Goal: Information Seeking & Learning: Learn about a topic

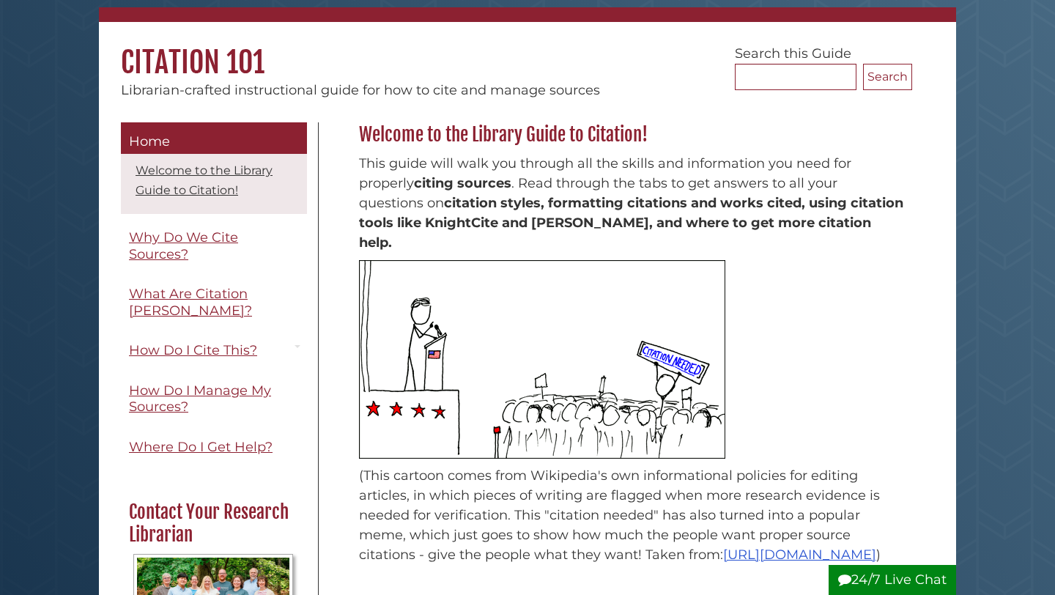
scroll to position [99, 0]
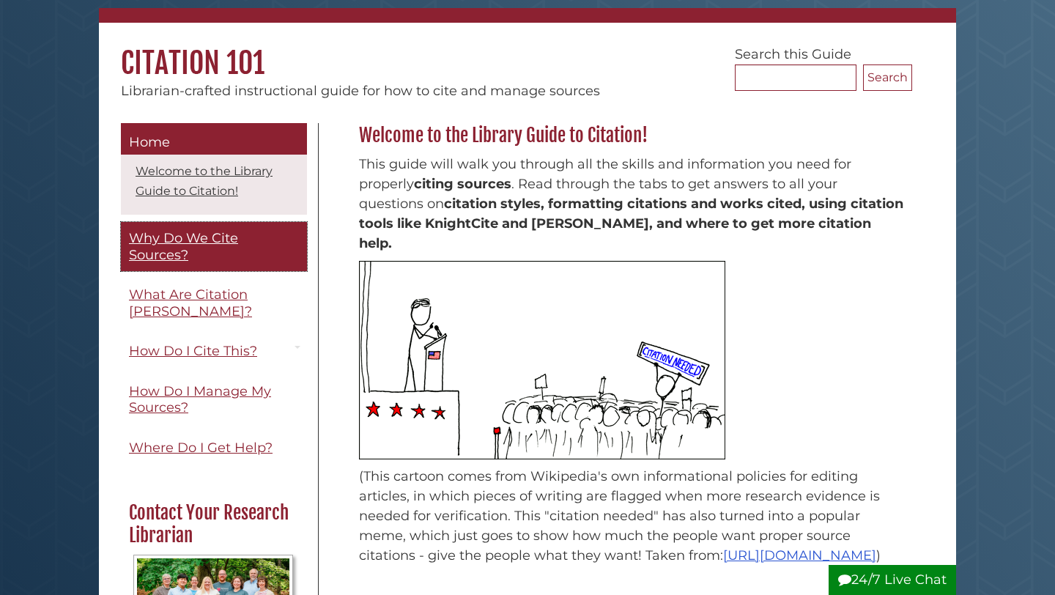
click at [158, 244] on span "Why Do We Cite Sources?" at bounding box center [183, 246] width 109 height 33
